Goal: Entertainment & Leisure: Consume media (video, audio)

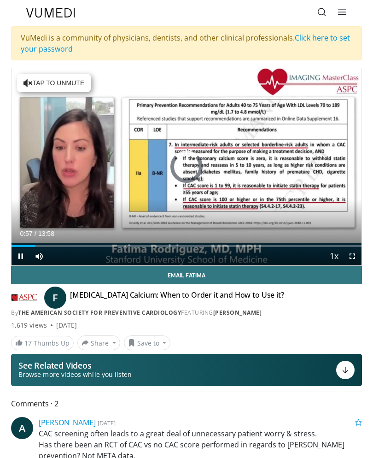
click at [36, 242] on div "Loaded : 3.55%" at bounding box center [187, 242] width 350 height 9
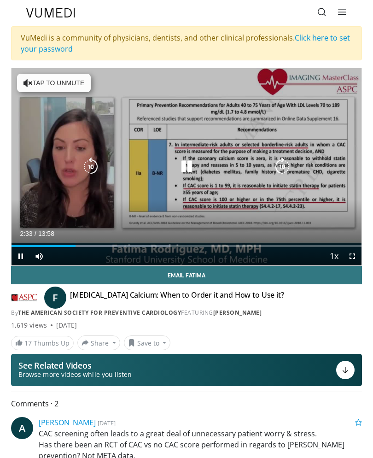
click at [283, 161] on icon "Video Player" at bounding box center [282, 167] width 18 height 18
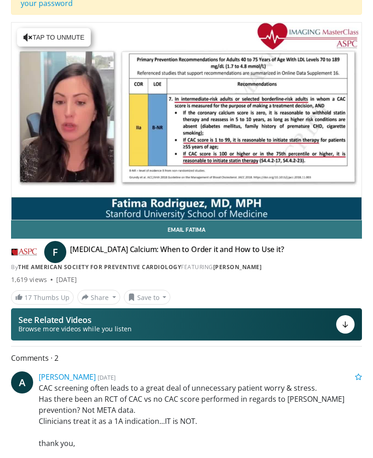
scroll to position [42, 0]
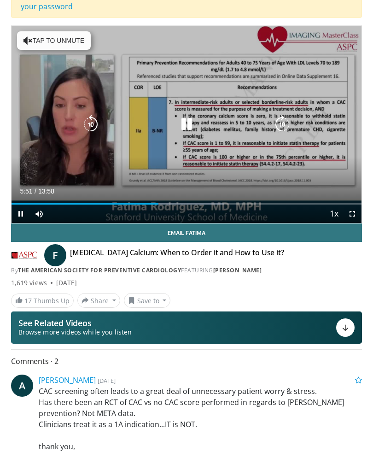
click at [287, 122] on icon "Video Player" at bounding box center [282, 124] width 18 height 18
click at [281, 121] on icon "Video Player" at bounding box center [282, 124] width 18 height 18
